Goal: Task Accomplishment & Management: Use online tool/utility

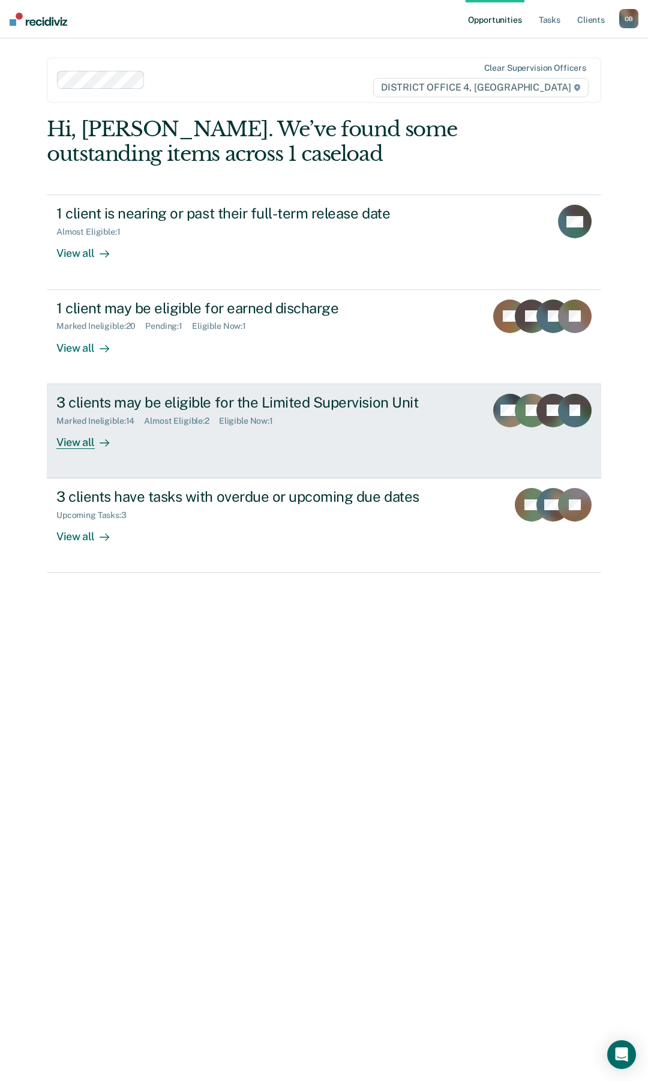
click at [77, 444] on div "View all" at bounding box center [89, 436] width 67 height 23
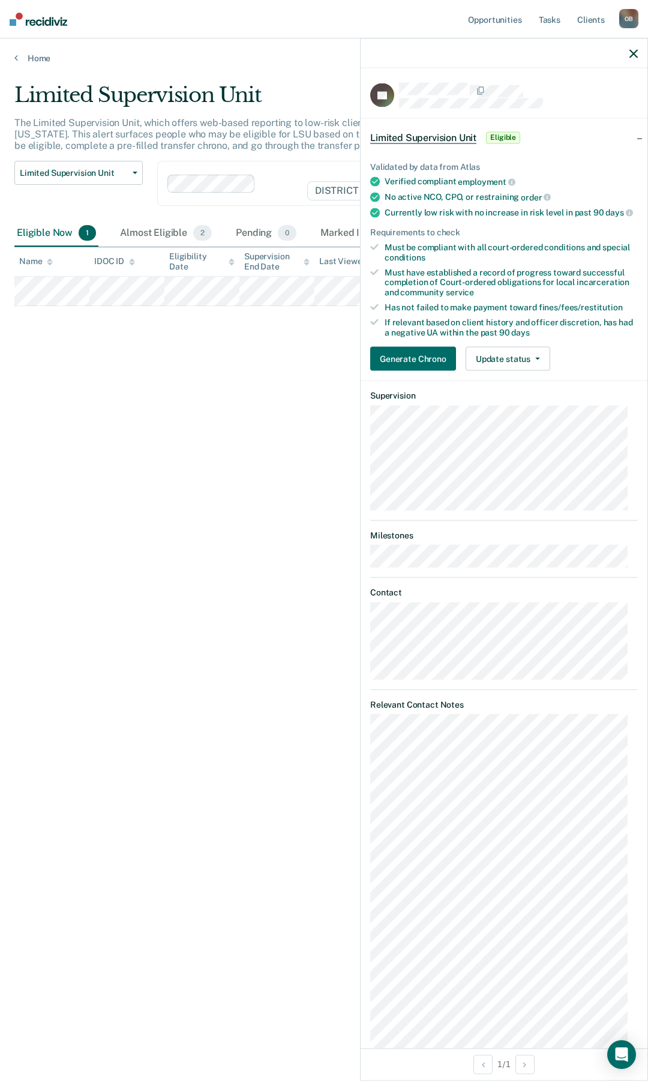
click at [249, 540] on div "Limited Supervision Unit The Limited Supervision Unit, which offers web-based r…" at bounding box center [323, 537] width 619 height 908
click at [398, 364] on button "Generate Chrono" at bounding box center [413, 359] width 86 height 24
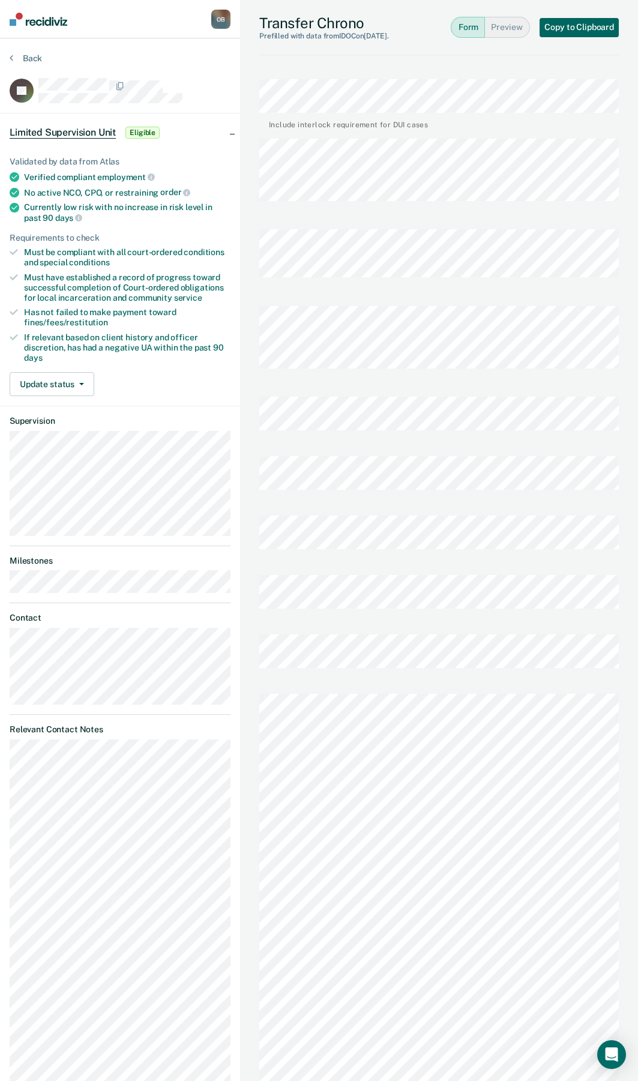
click at [576, 30] on button "Copy to Clipboard" at bounding box center [578, 27] width 79 height 19
